Goal: Information Seeking & Learning: Understand process/instructions

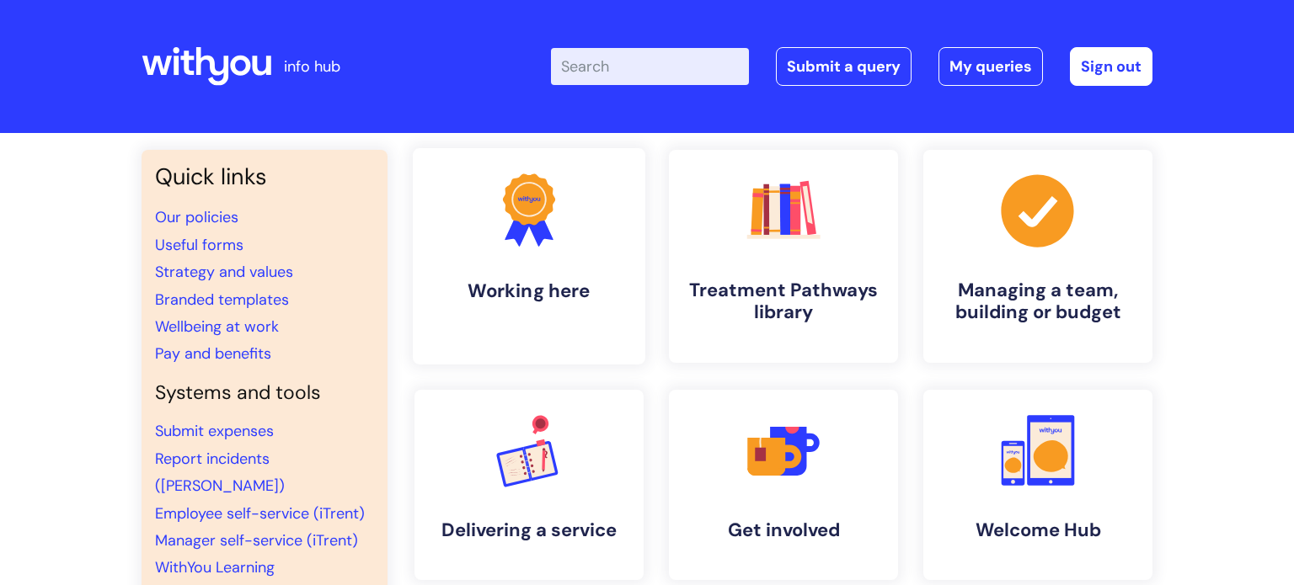
click at [551, 234] on icon ".cls-1{fill:#f89b22;}.cls-1,.cls-2,.cls-3{stroke-width:0px;}.cls-2{fill:#2d3cff…" at bounding box center [528, 209] width 83 height 83
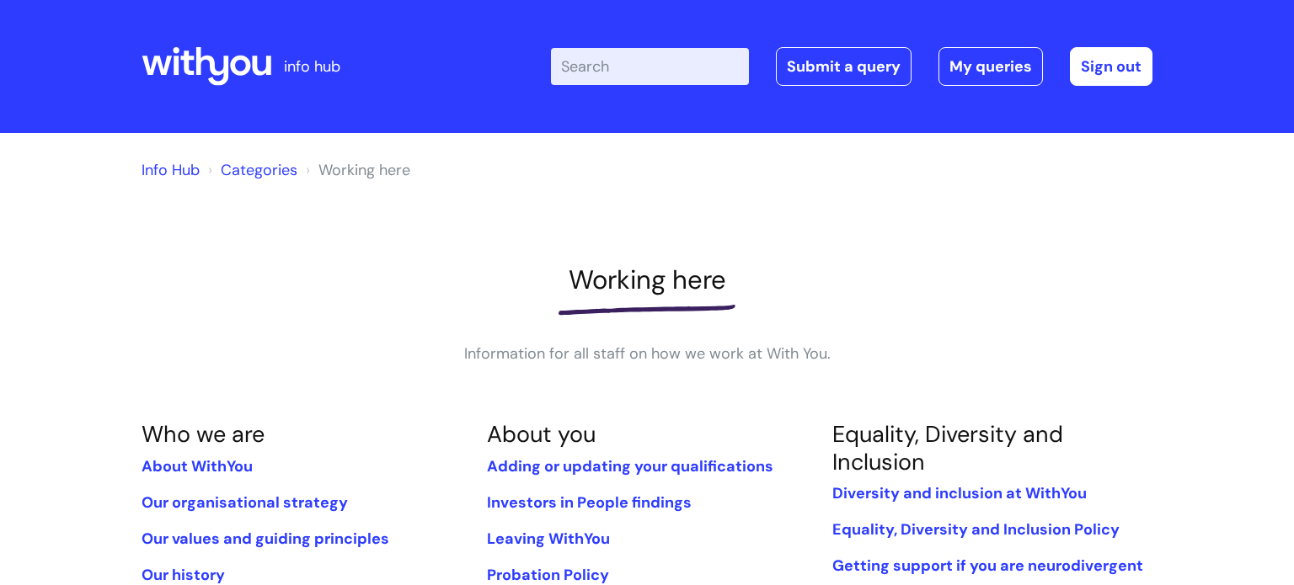
click at [350, 345] on div "Working here Information for all staff on how we work at With You." at bounding box center [647, 316] width 1011 height 103
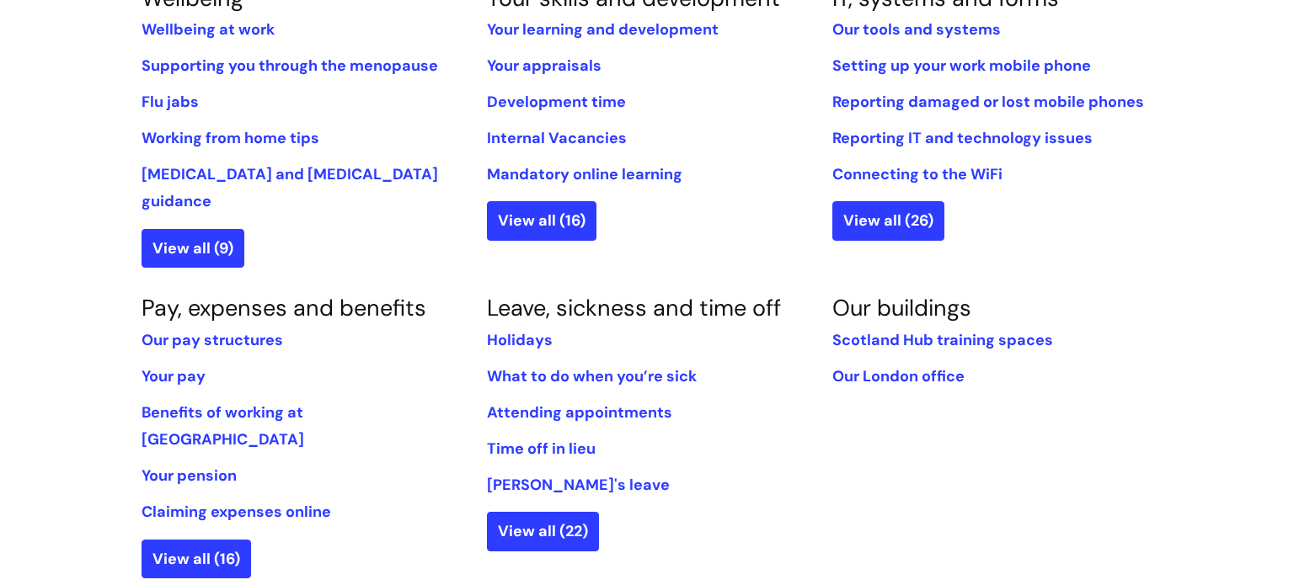
scroll to position [809, 0]
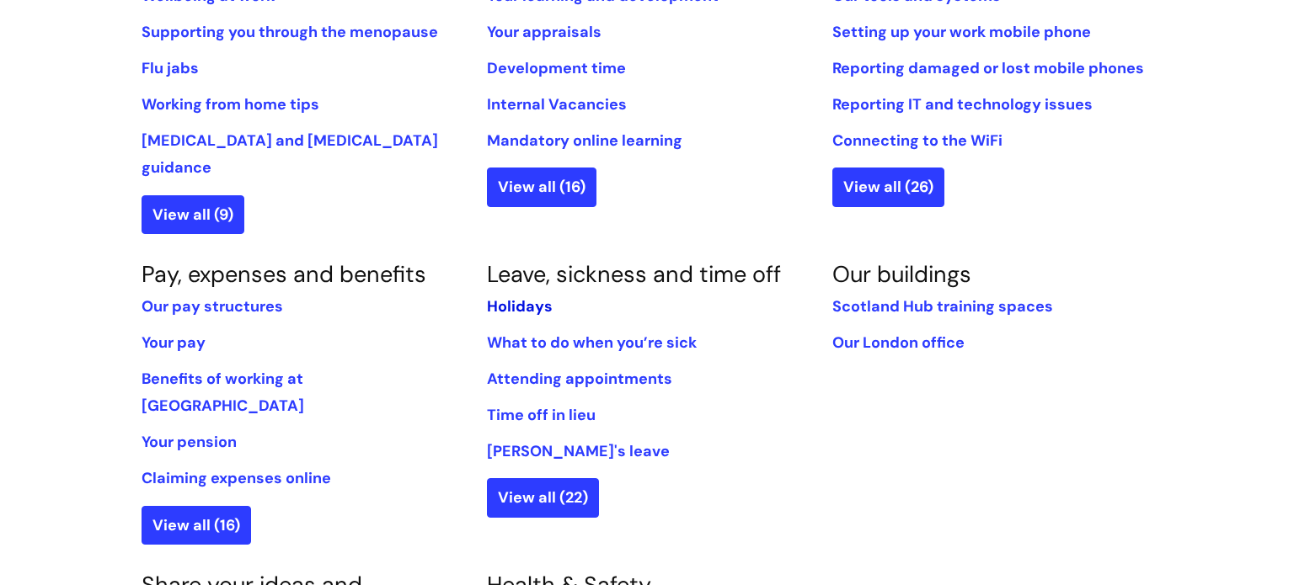
click at [530, 297] on link "Holidays" at bounding box center [520, 307] width 66 height 20
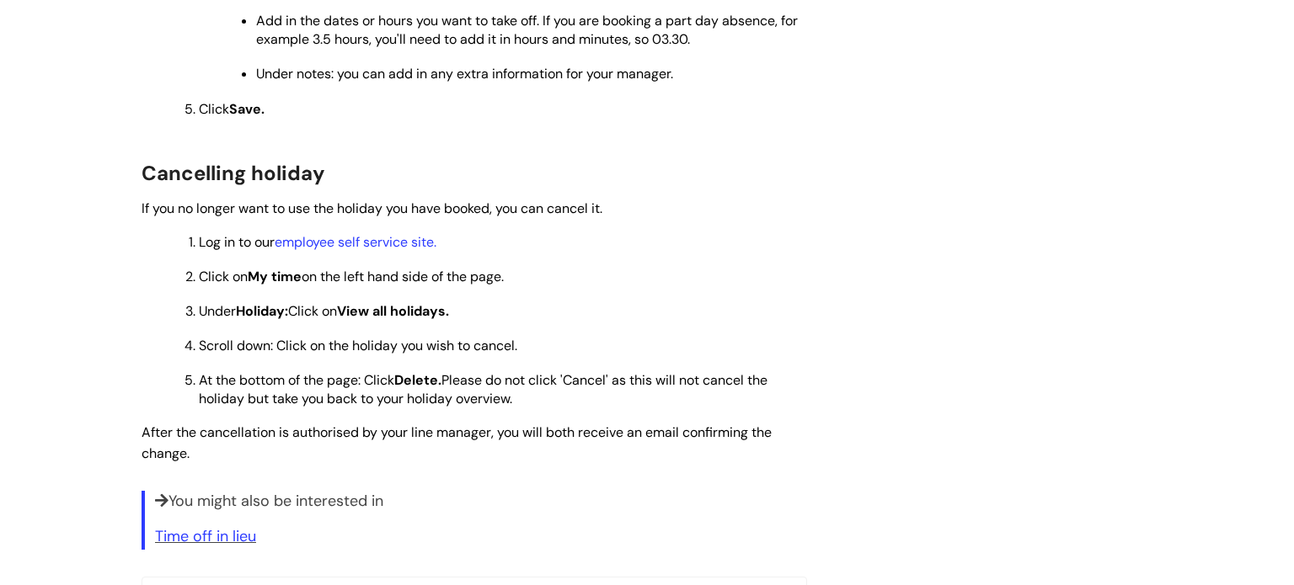
scroll to position [1921, 0]
